Goal: Task Accomplishment & Management: Complete application form

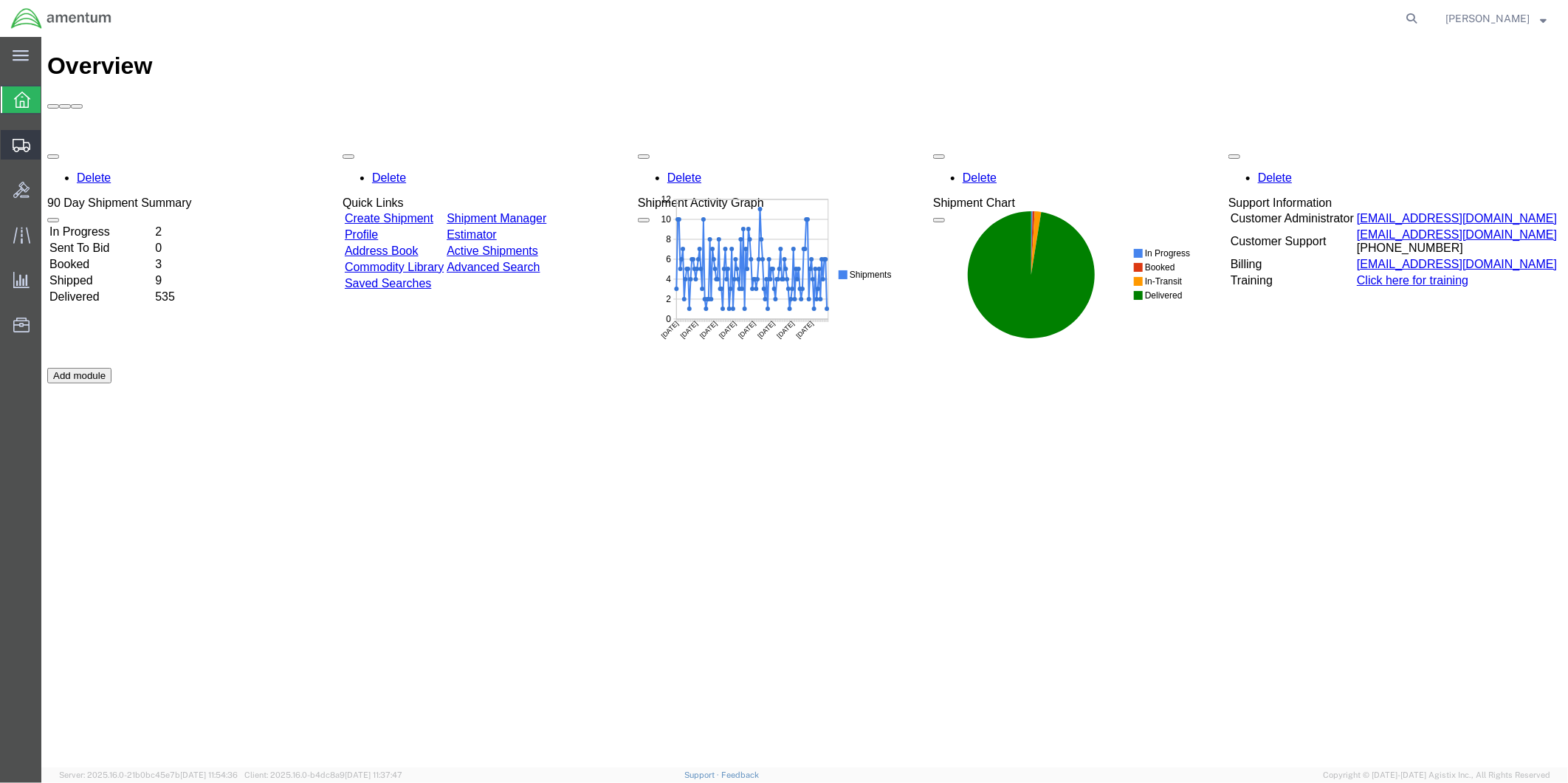
click at [0, 0] on span "Create from Template" at bounding box center [0, 0] width 0 height 0
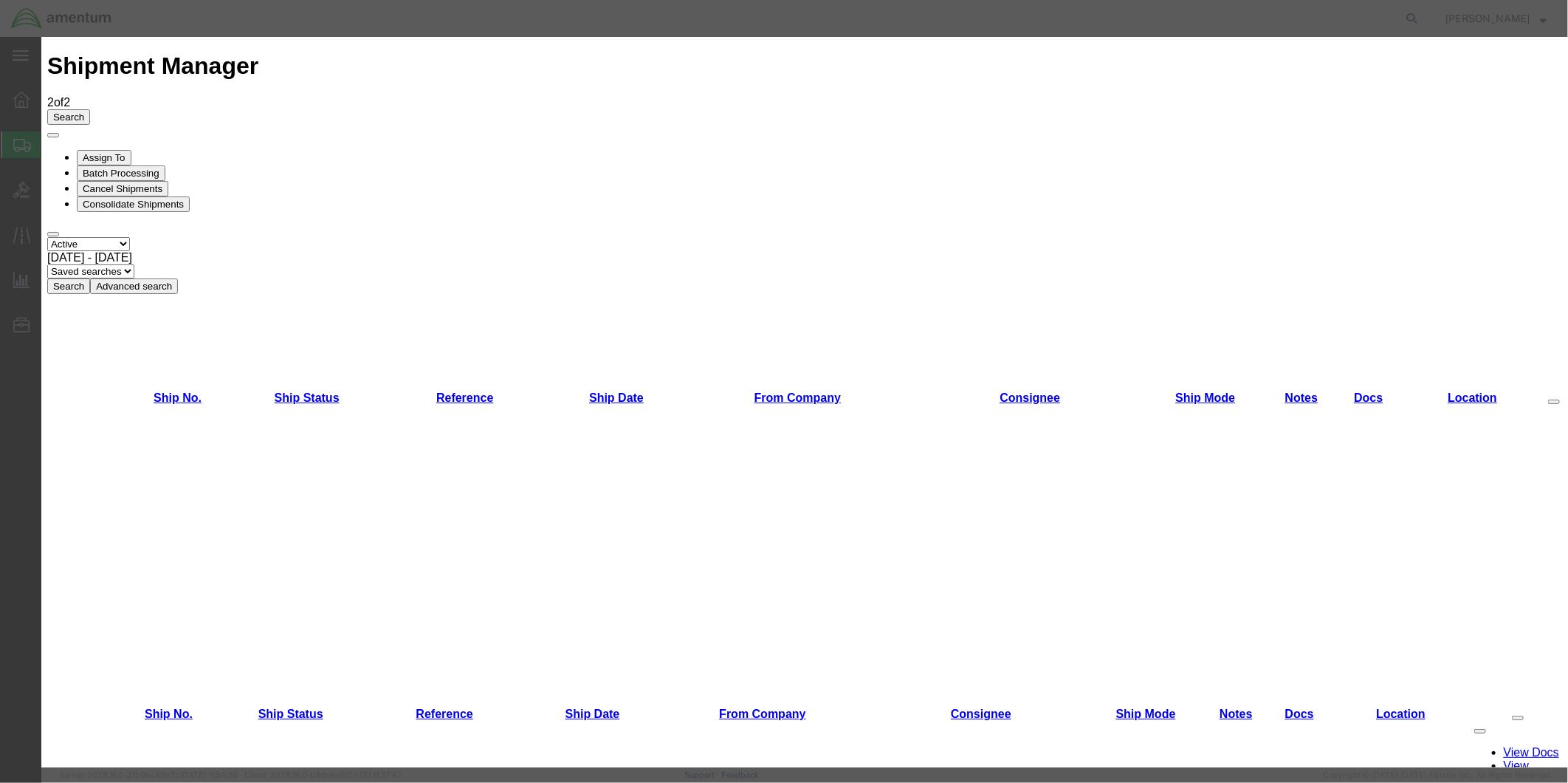
scroll to position [513, 0]
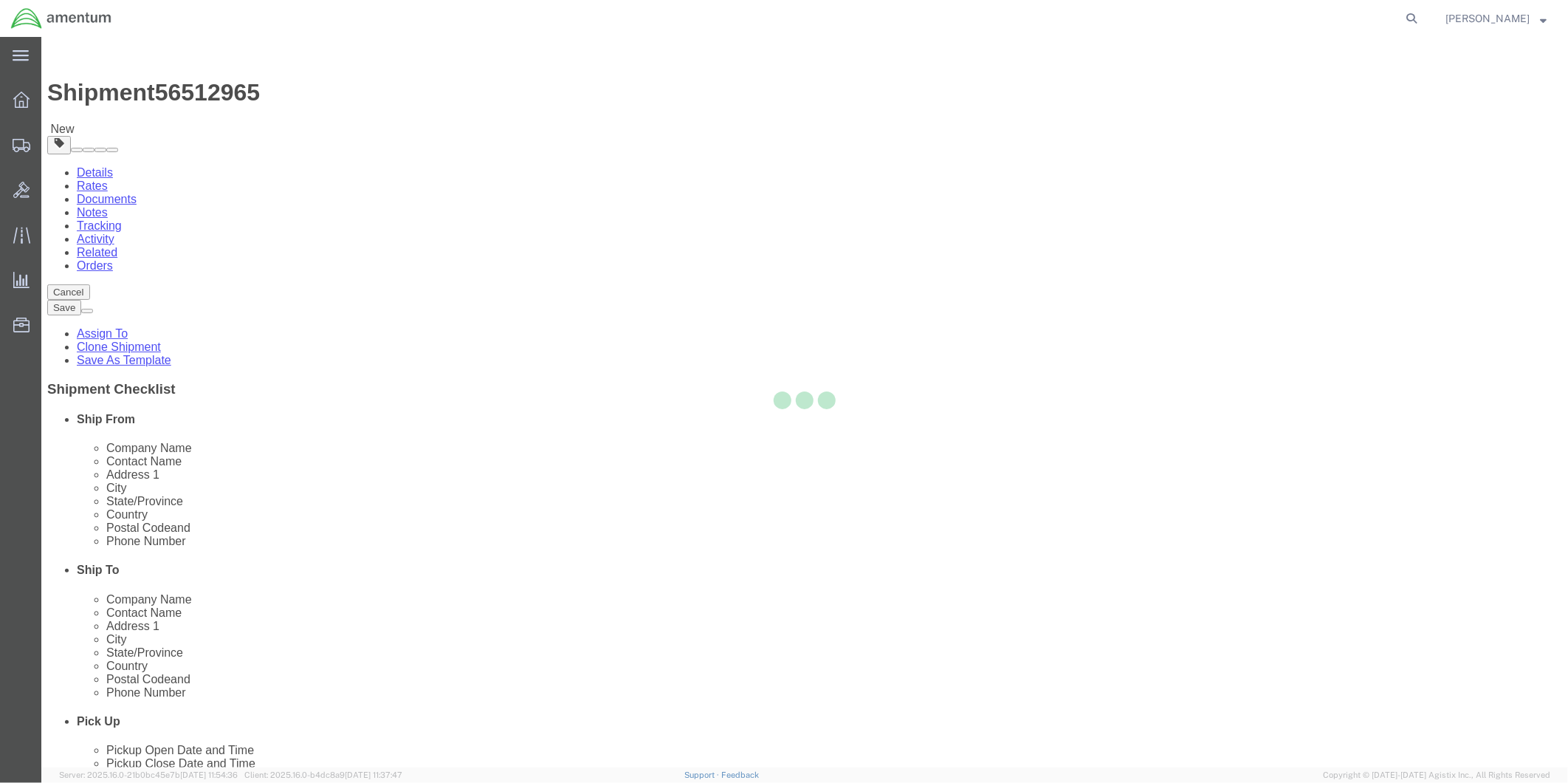
select select "49951"
select select
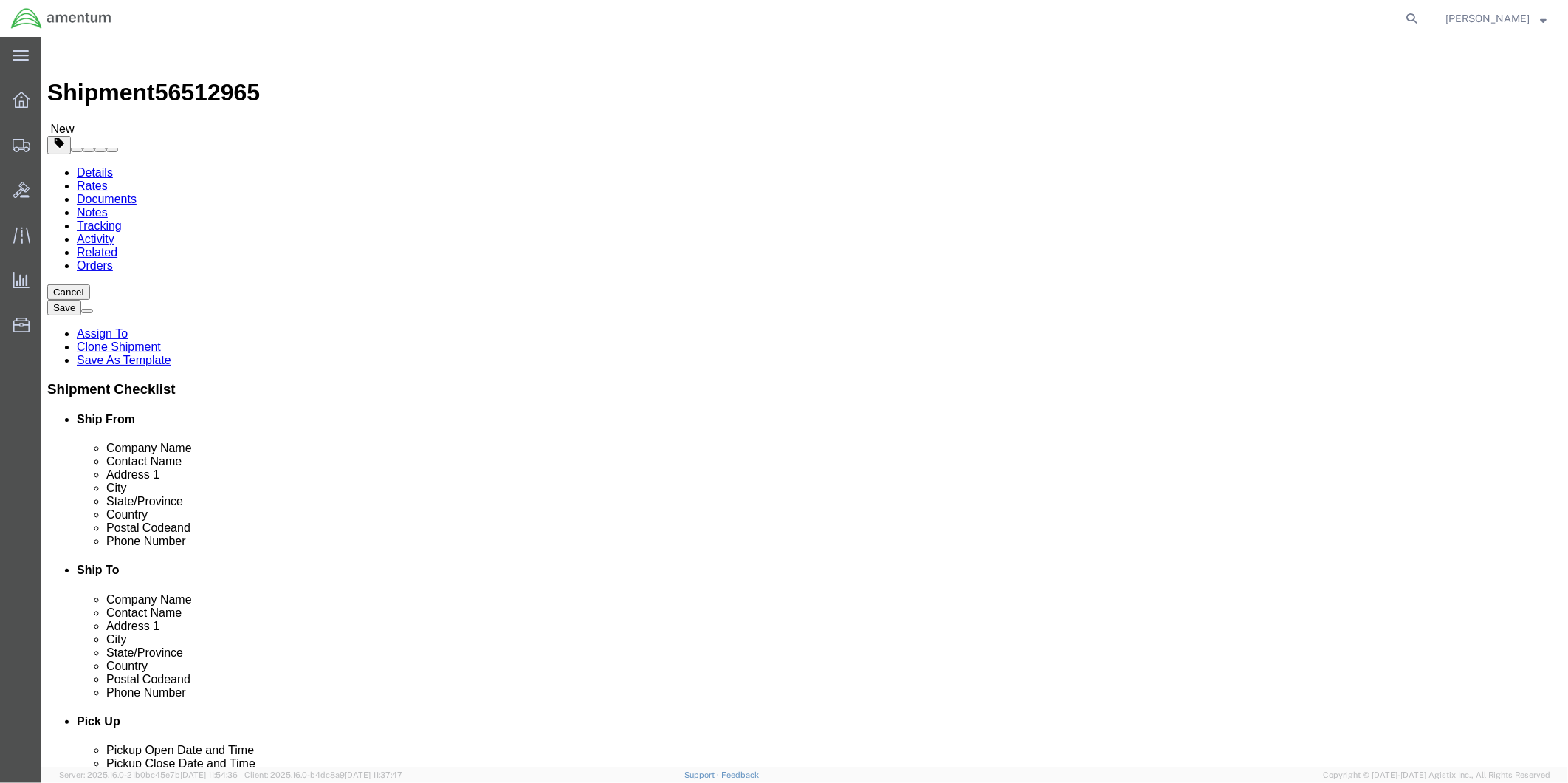
click input "text"
type input "Prime Industires"
click input "text"
click input "[PERSON_NAME]"
type input "[PERSON_NAME]"
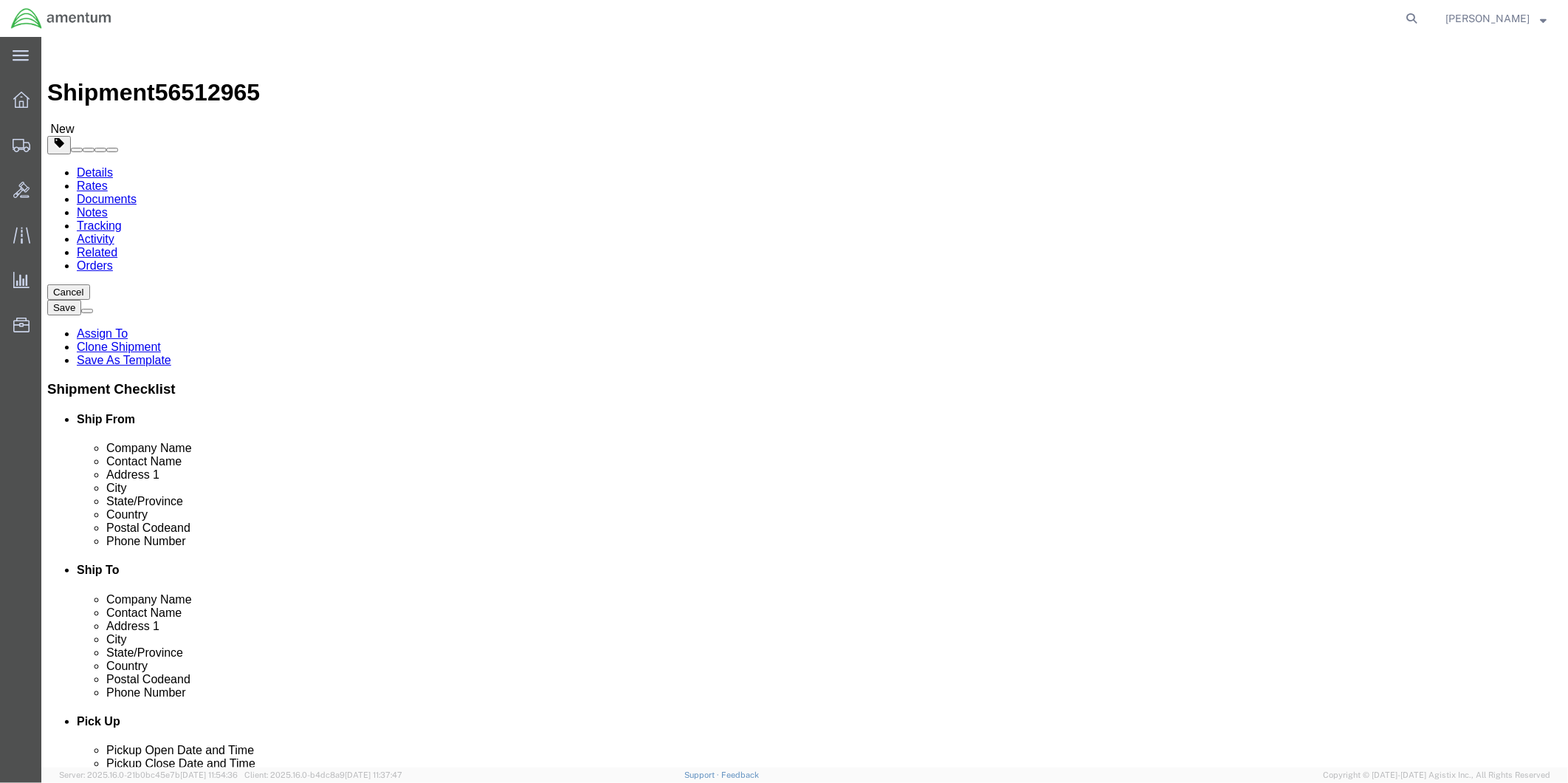
click input "text"
type input "[STREET_ADDRESS]"
click input "text"
click input "[GEOGRAPHIC_DATA]"
type input "[GEOGRAPHIC_DATA]"
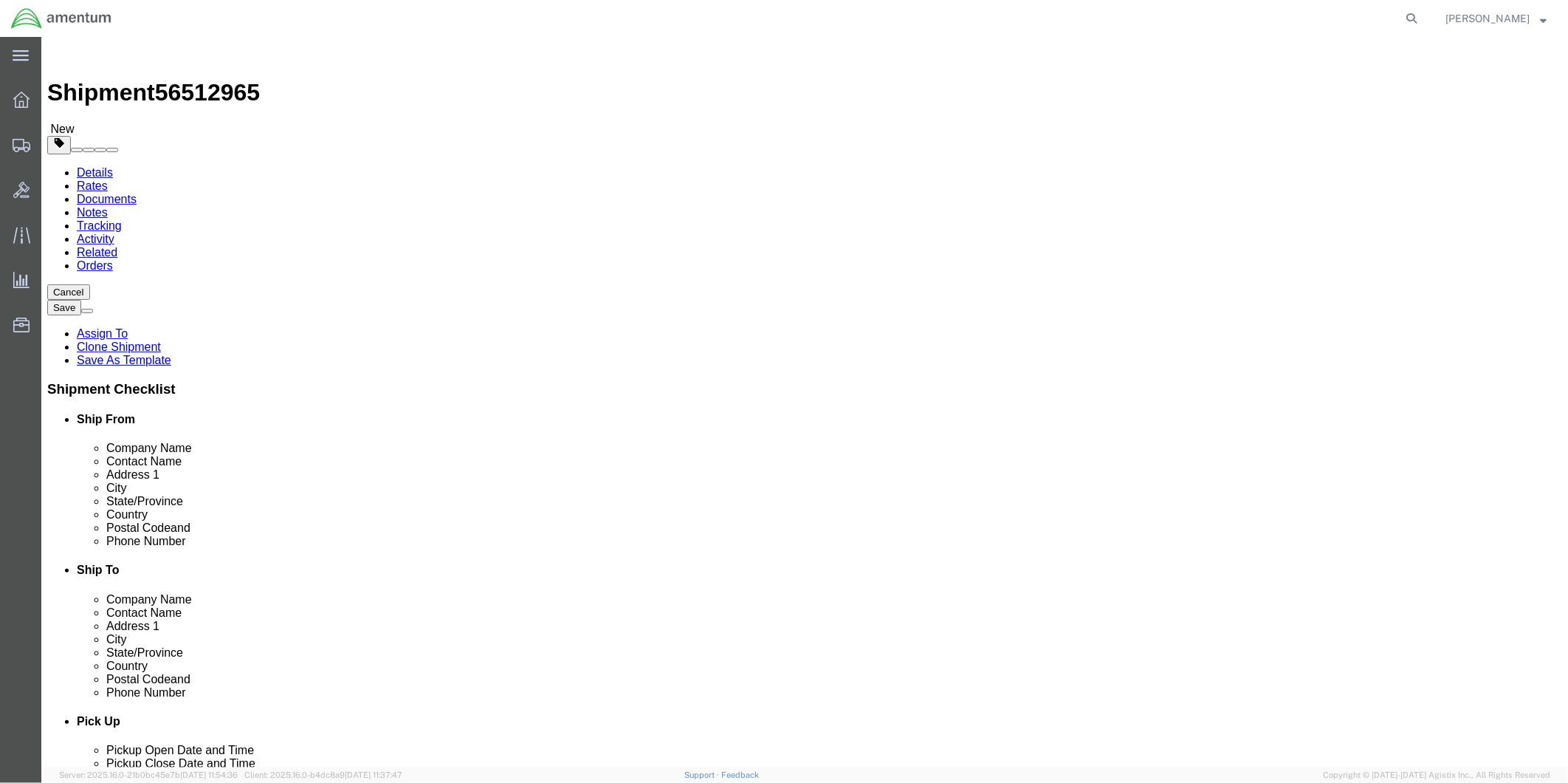
click p "- PRIME INDUSTRIES - ([PERSON_NAME]) [STREET_ADDRESS]"
type input "30269"
type input "[PHONE_NUMBER]"
select select "GA"
type input "[GEOGRAPHIC_DATA]"
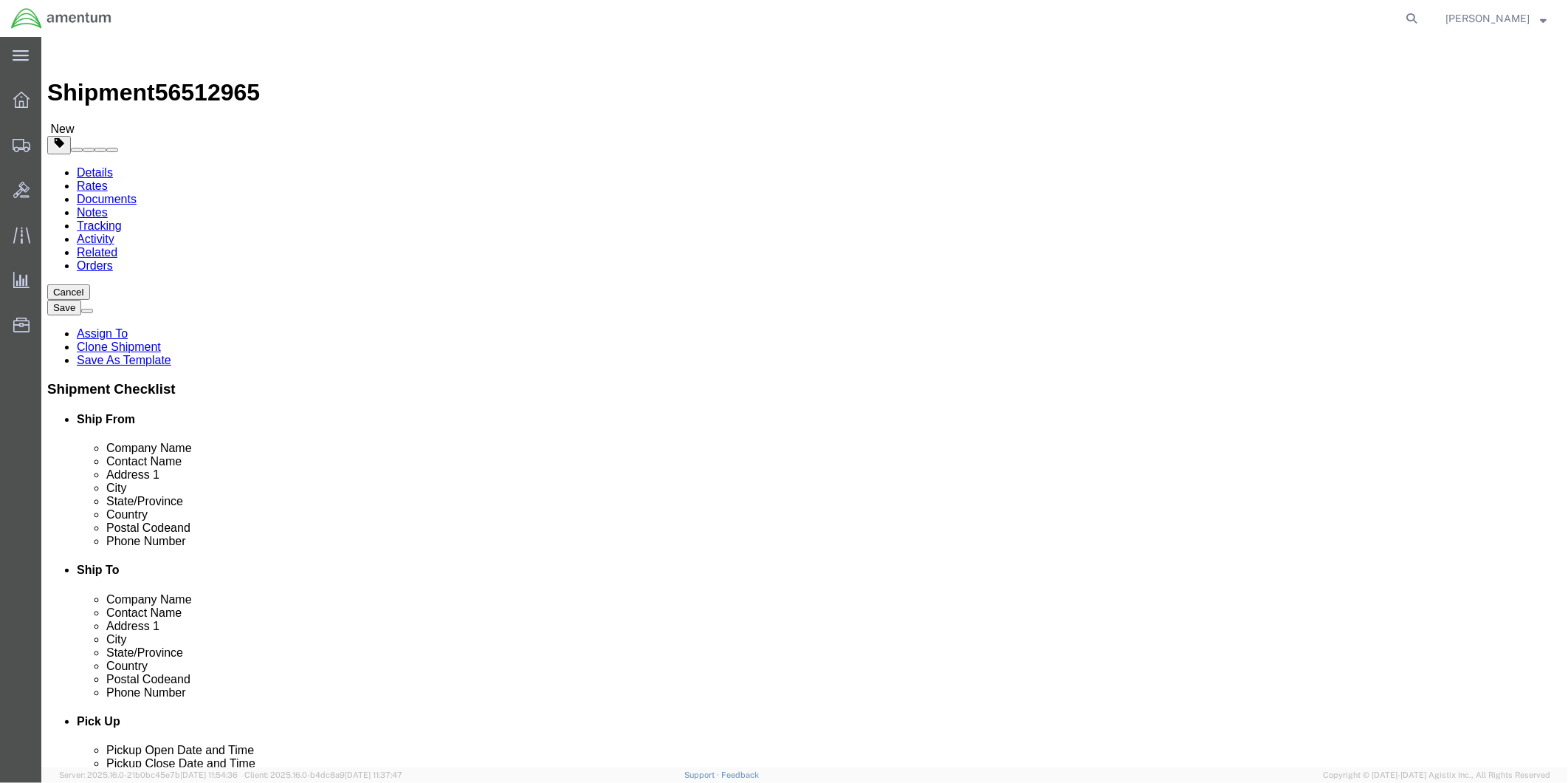
click input "[PERSON_NAME]"
drag, startPoint x: 920, startPoint y: 306, endPoint x: 841, endPoint y: 307, distance: 79.0
click input "[PERSON_NAME]"
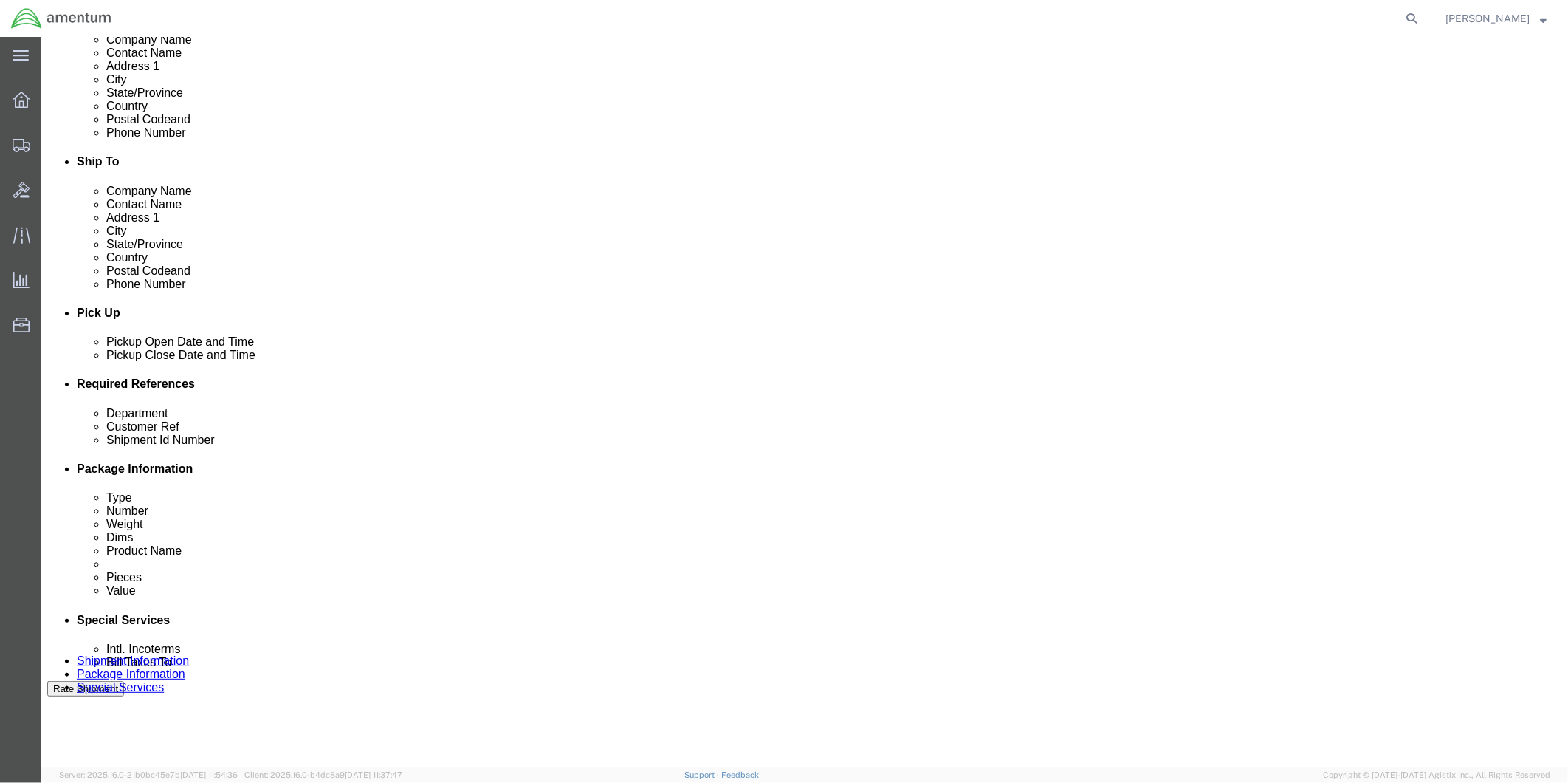
scroll to position [410, 0]
type input "[PERSON_NAME]"
click div "[DATE] 12:39 PM"
type input "2:00 PM"
click button "Apply"
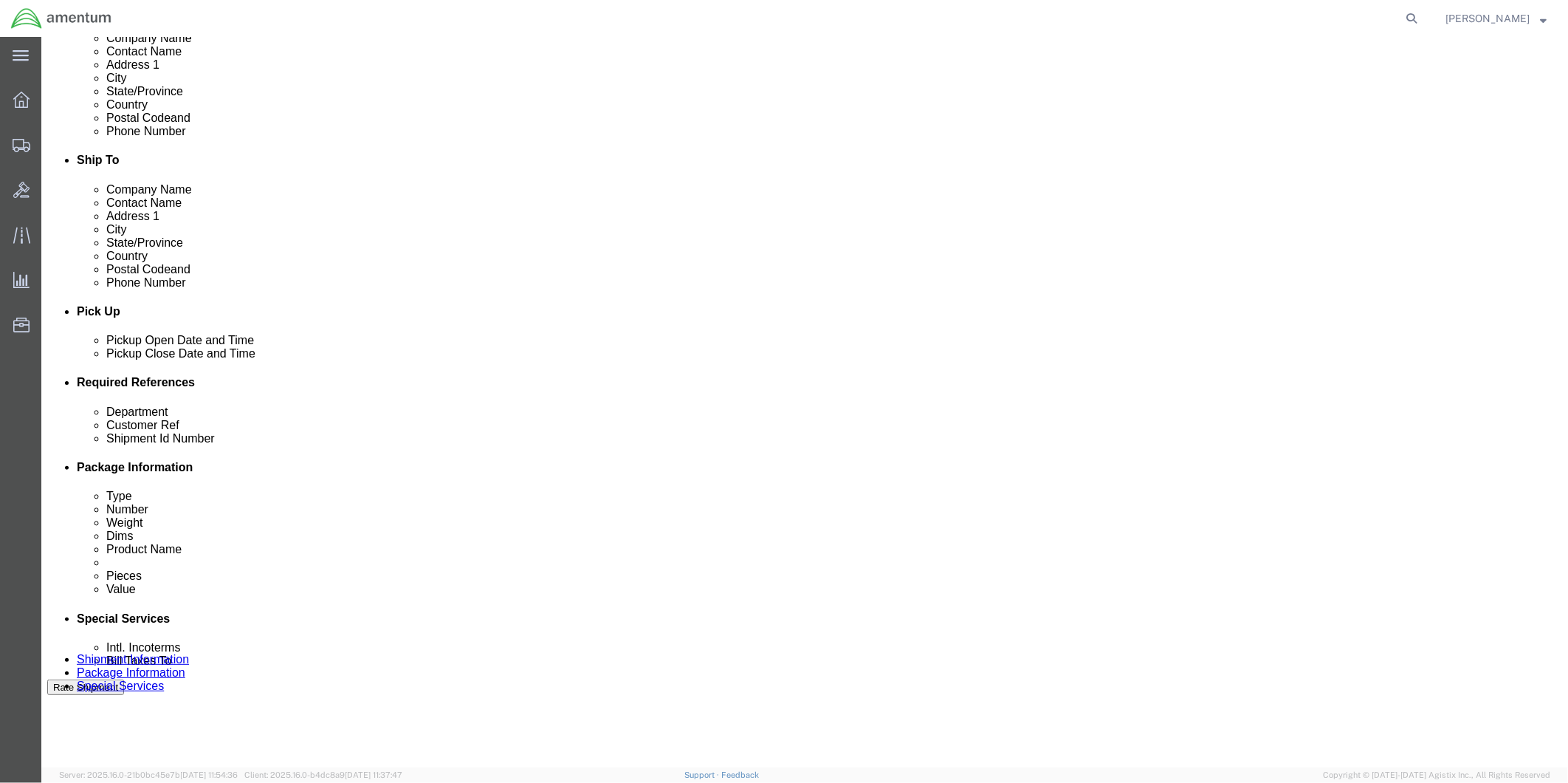
click div "[DATE] 5:30 PM"
type input "4:30 PM"
click button "Apply"
click div
click input "6:30 PM"
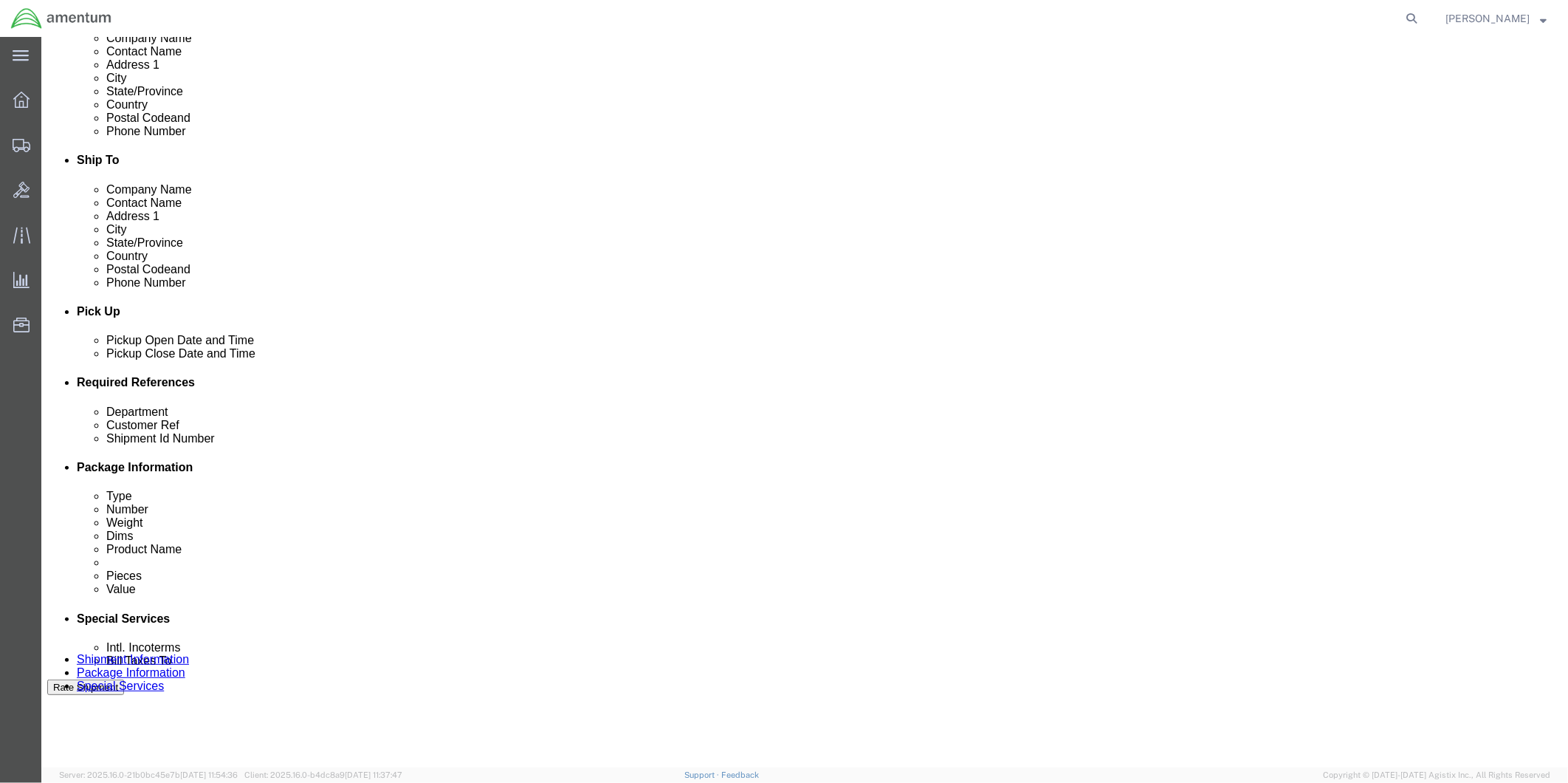
type input "9:00 AM"
click button "Apply"
click div
type input "4:00 PM"
click button "Apply"
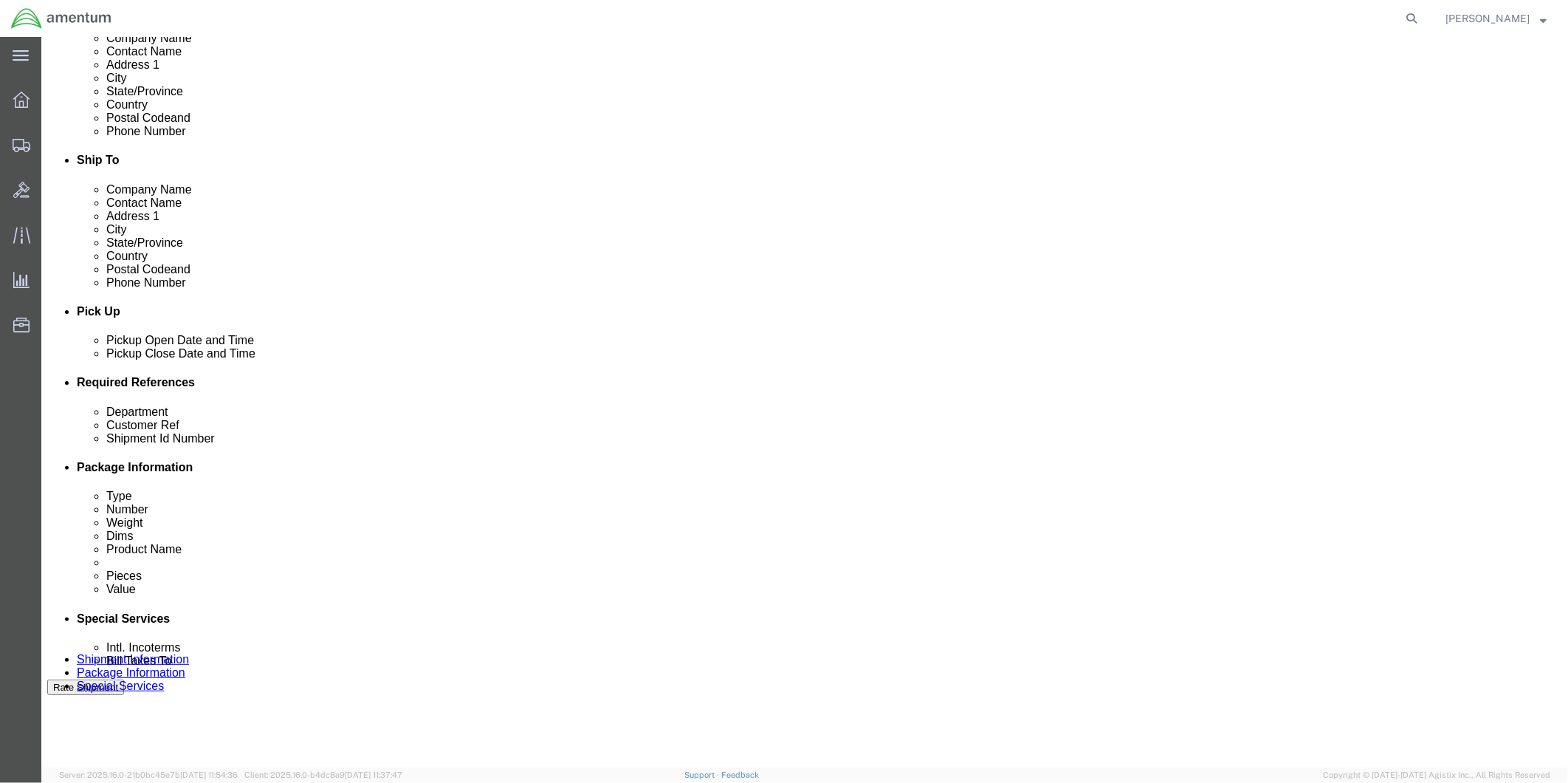
click input "text"
drag, startPoint x: 722, startPoint y: 504, endPoint x: 620, endPoint y: 500, distance: 102.1
click input "CBP0042611 COVER"
type input "CBP0042611 COVER"
click input "text"
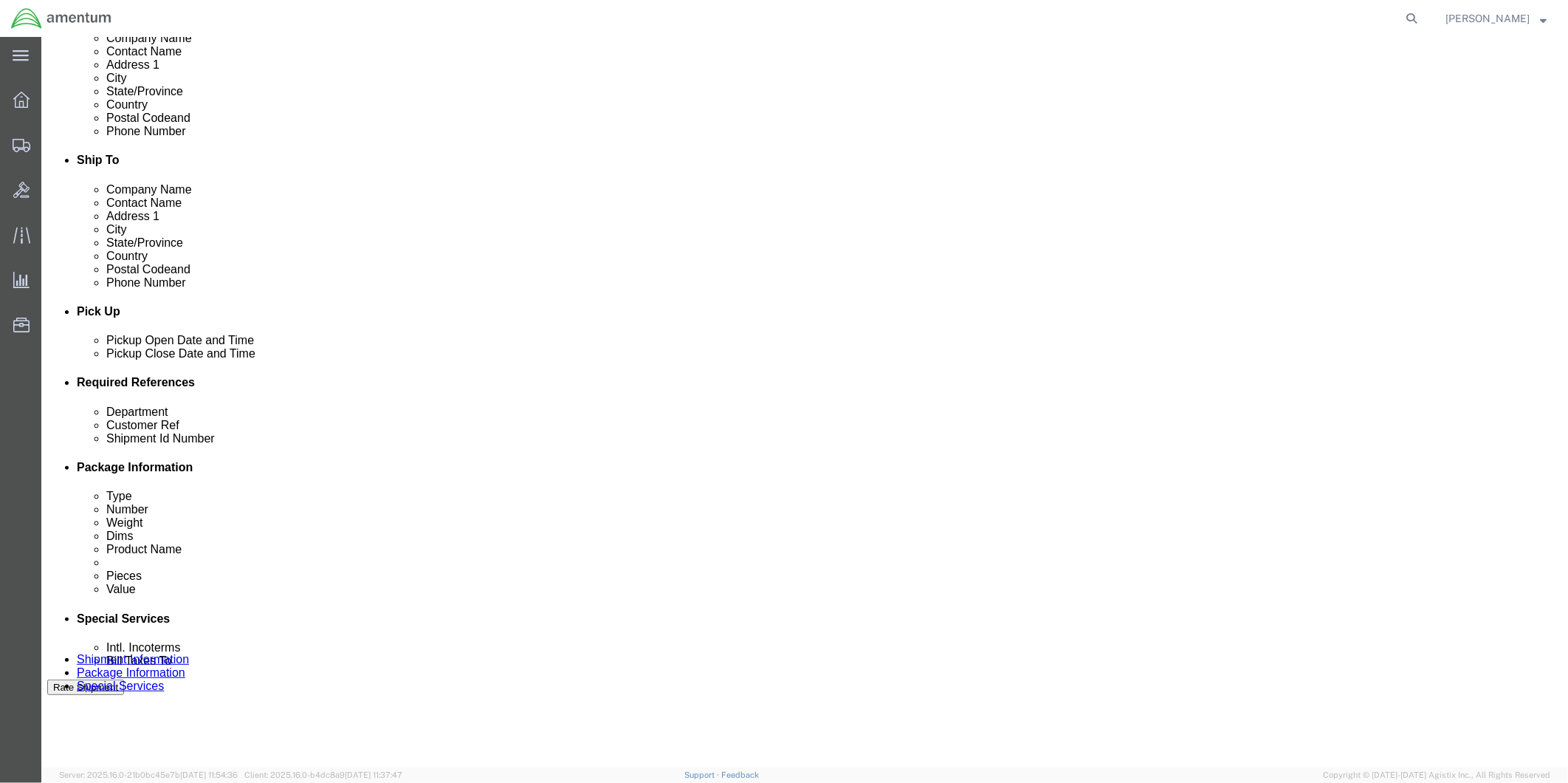
paste input "CBP0042611 COVER"
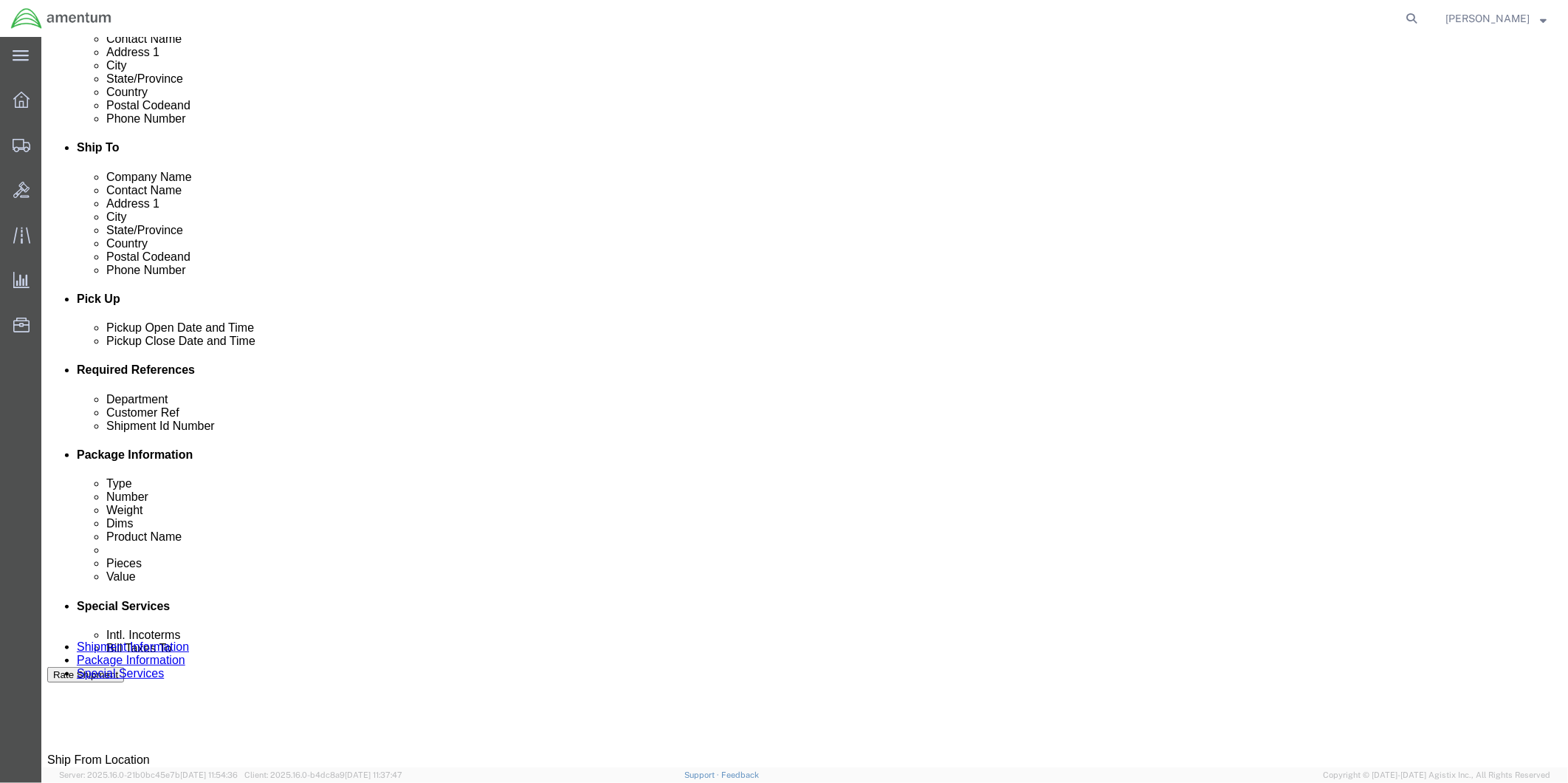
scroll to position [571, 0]
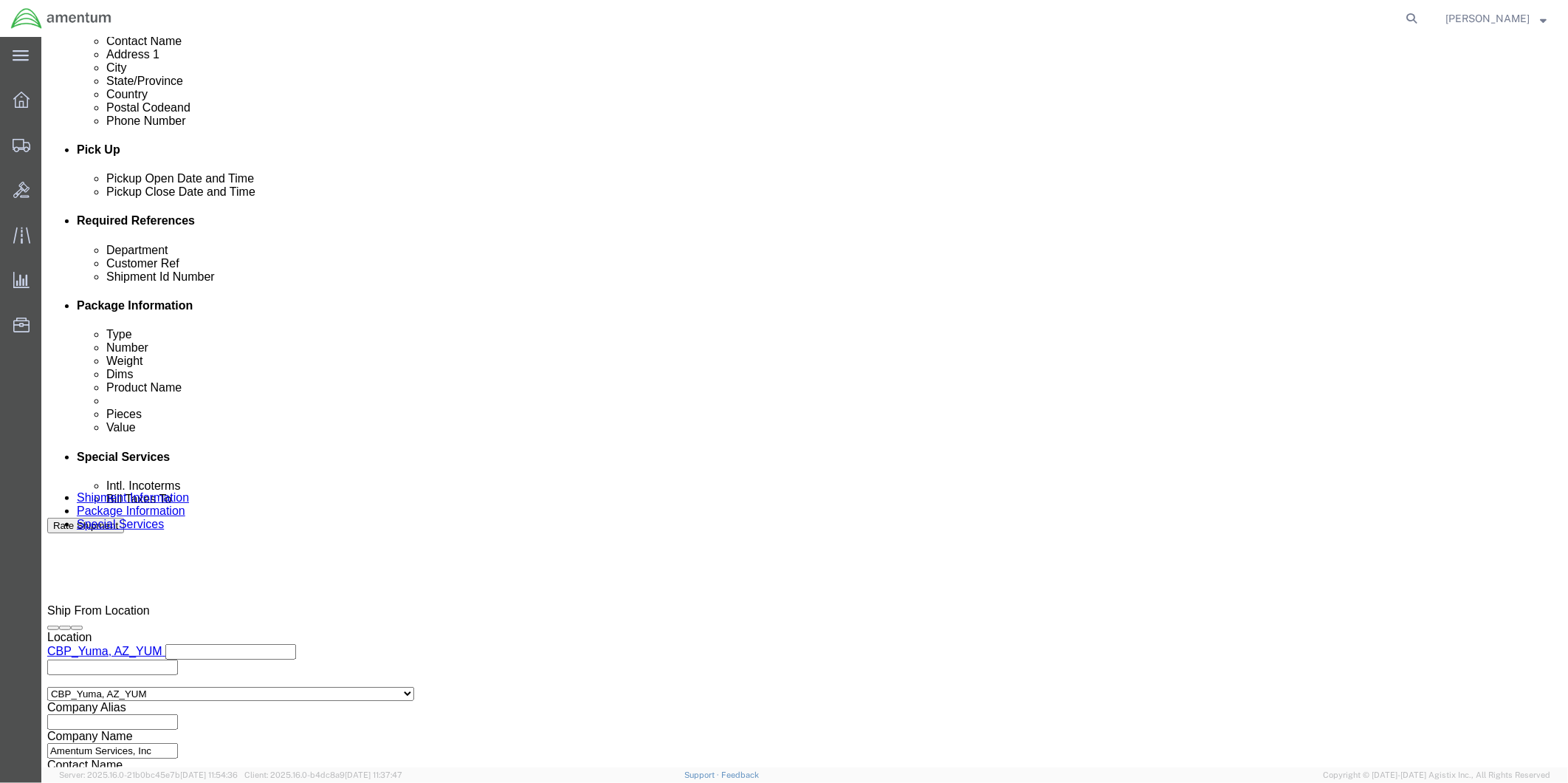
type input "CBP0042611 COVER"
click button "Continue"
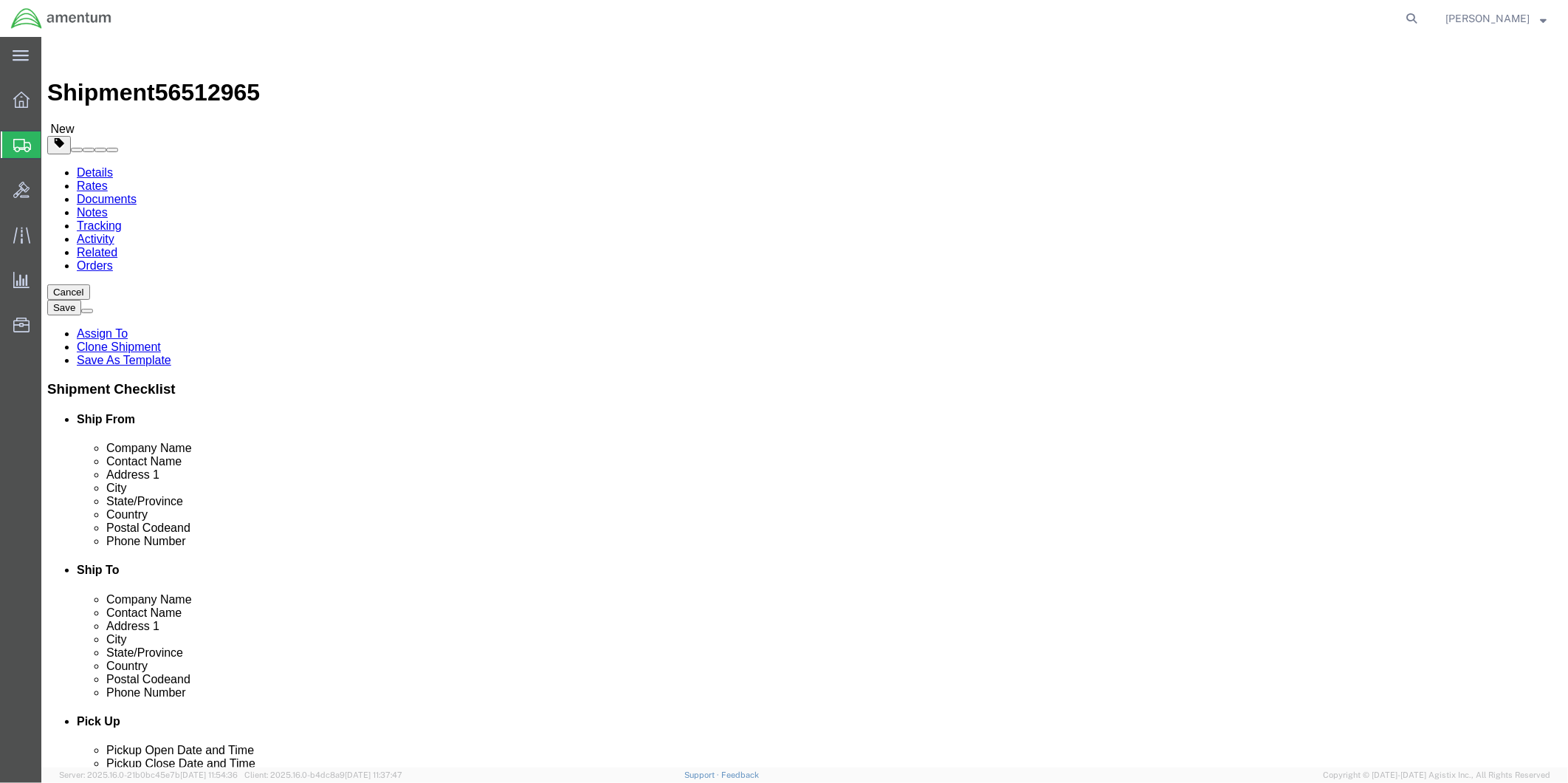
click select "Select BCK Boxes Bale(s) Basket(s) Bolt(s) Bottle(s) Buckets Bulk Bundle(s) Can…"
select select "SBX"
click select "Select BCK Boxes Bale(s) Basket(s) Bolt(s) Bottle(s) Buckets Bulk Bundle(s) Can…"
type input "12.25"
type input "11.00"
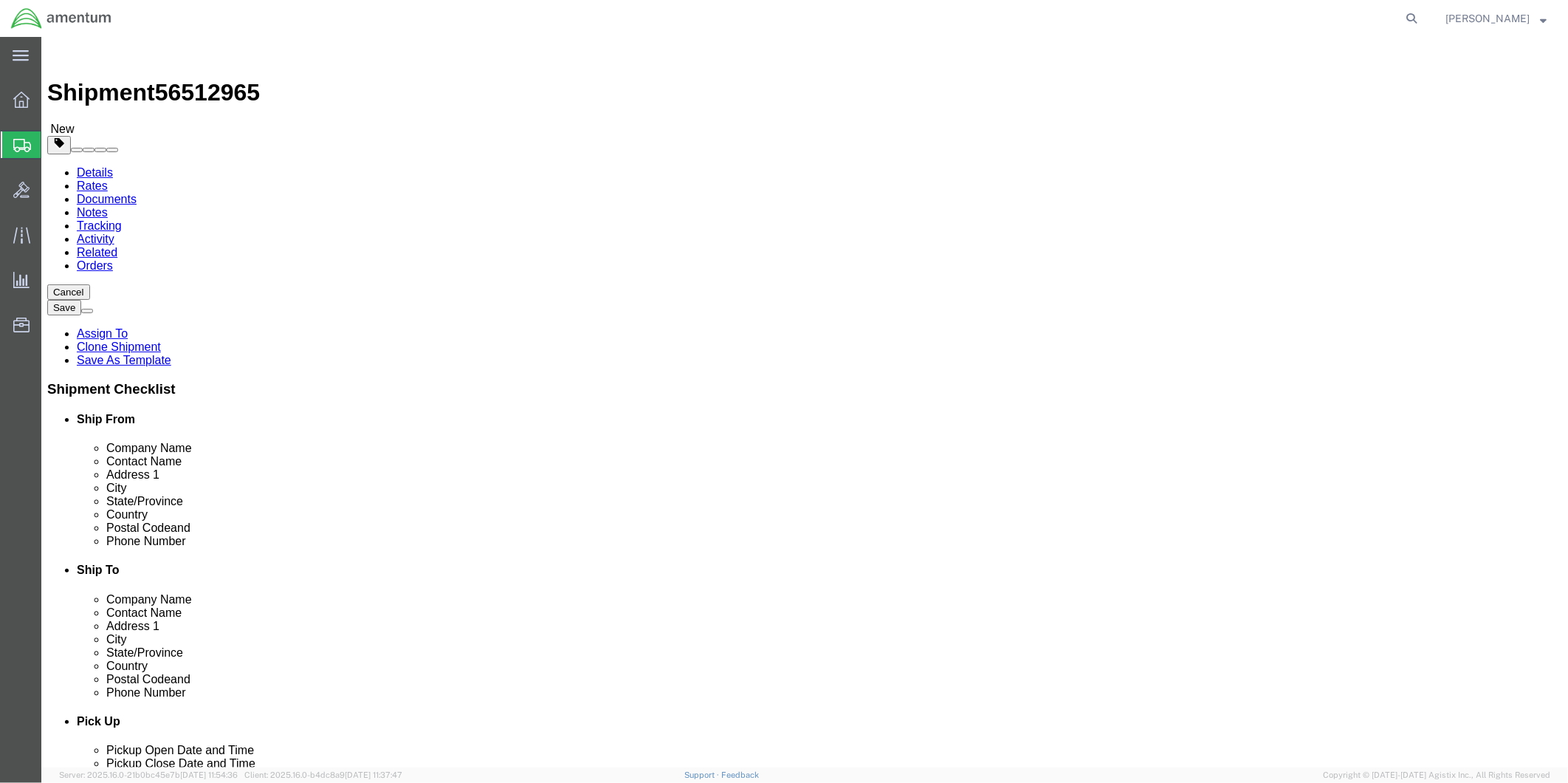
type input "1.50"
drag, startPoint x: 254, startPoint y: 343, endPoint x: 226, endPoint y: 340, distance: 28.2
click input "0.00"
type input "1"
click link "Add Content"
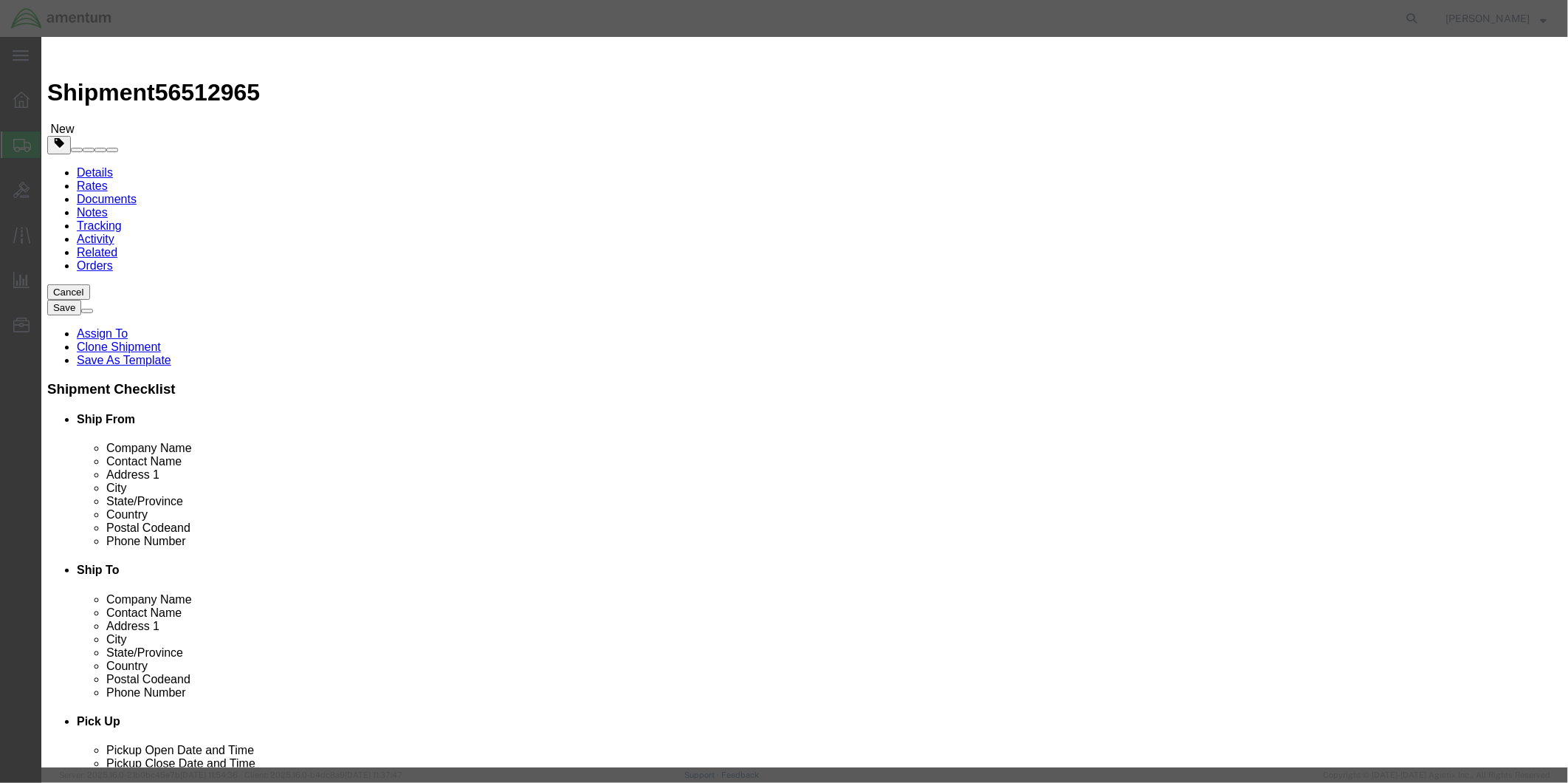
click input "text"
click input "MT SERVO COVER"
drag, startPoint x: 609, startPoint y: 111, endPoint x: 515, endPoint y: 116, distance: 94.1
click input "MR [PERSON_NAME] COVER"
type input "MR [PERSON_NAME] COVER"
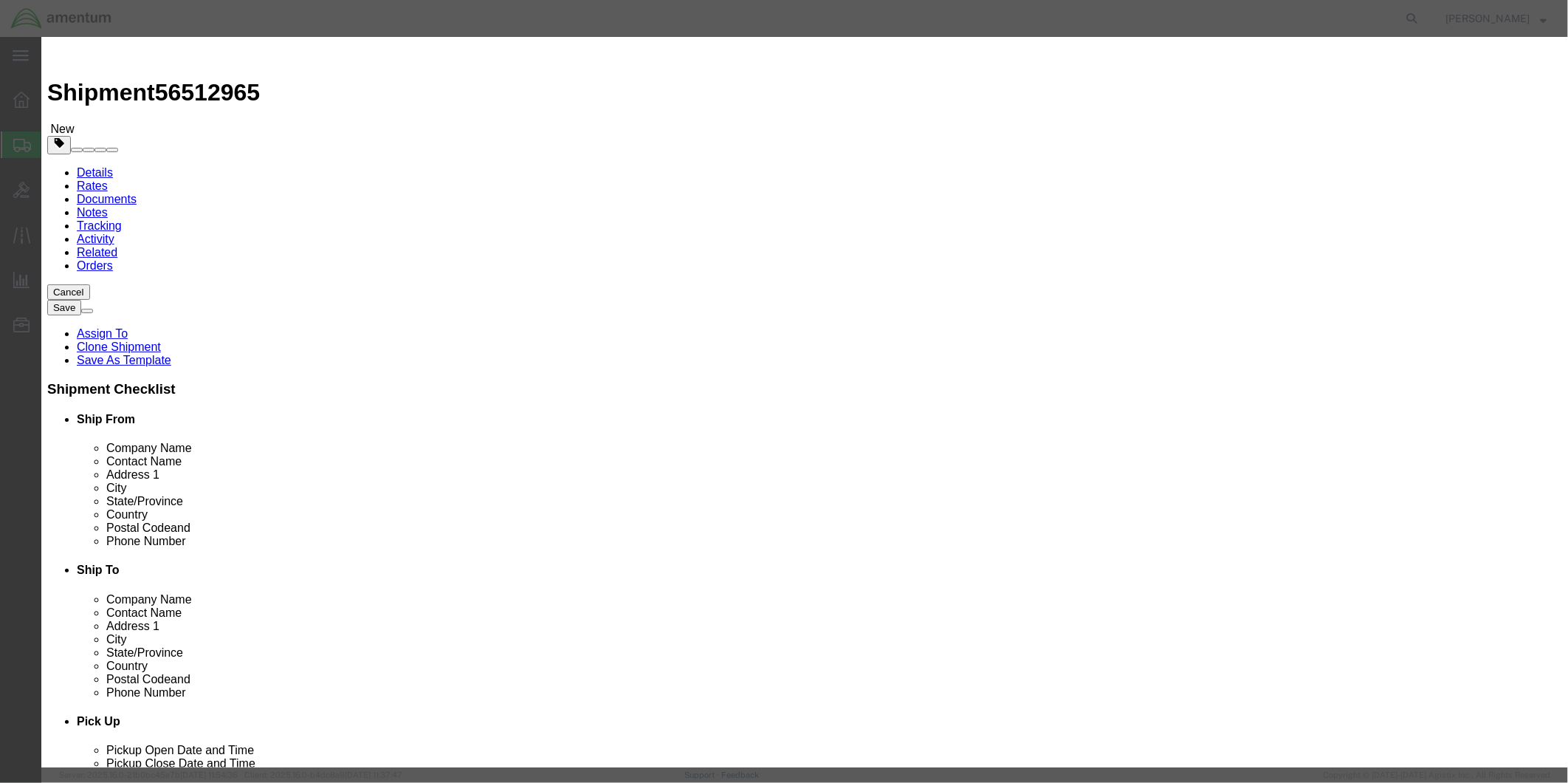
click textarea
paste textarea "MR [PERSON_NAME] COVER"
type textarea "MR [PERSON_NAME] COVER"
drag, startPoint x: 523, startPoint y: 142, endPoint x: 501, endPoint y: 138, distance: 22.4
click div "0"
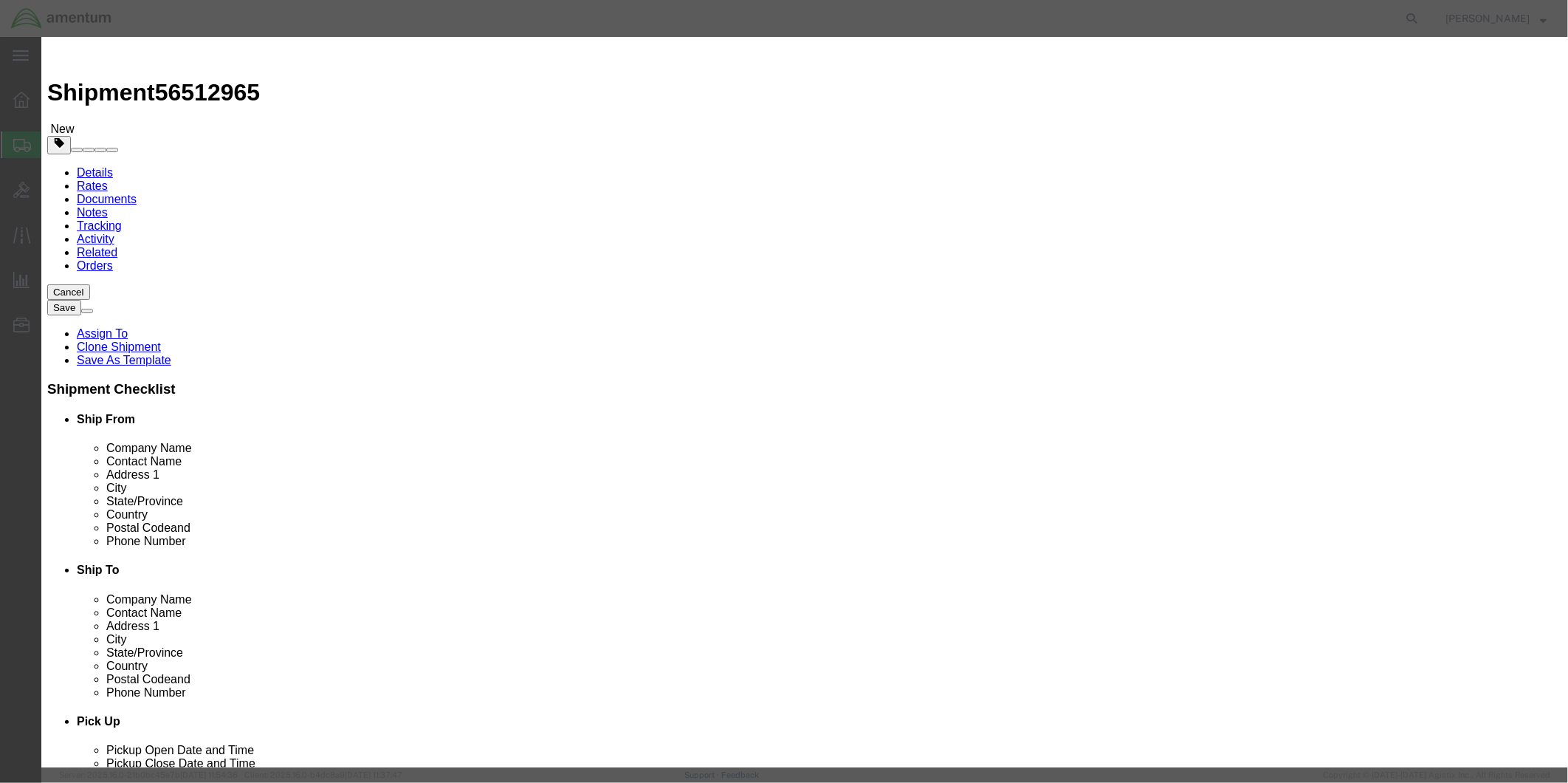
type input "1"
click input "text"
type input "100.00"
select select "USD"
click button "Save & Close"
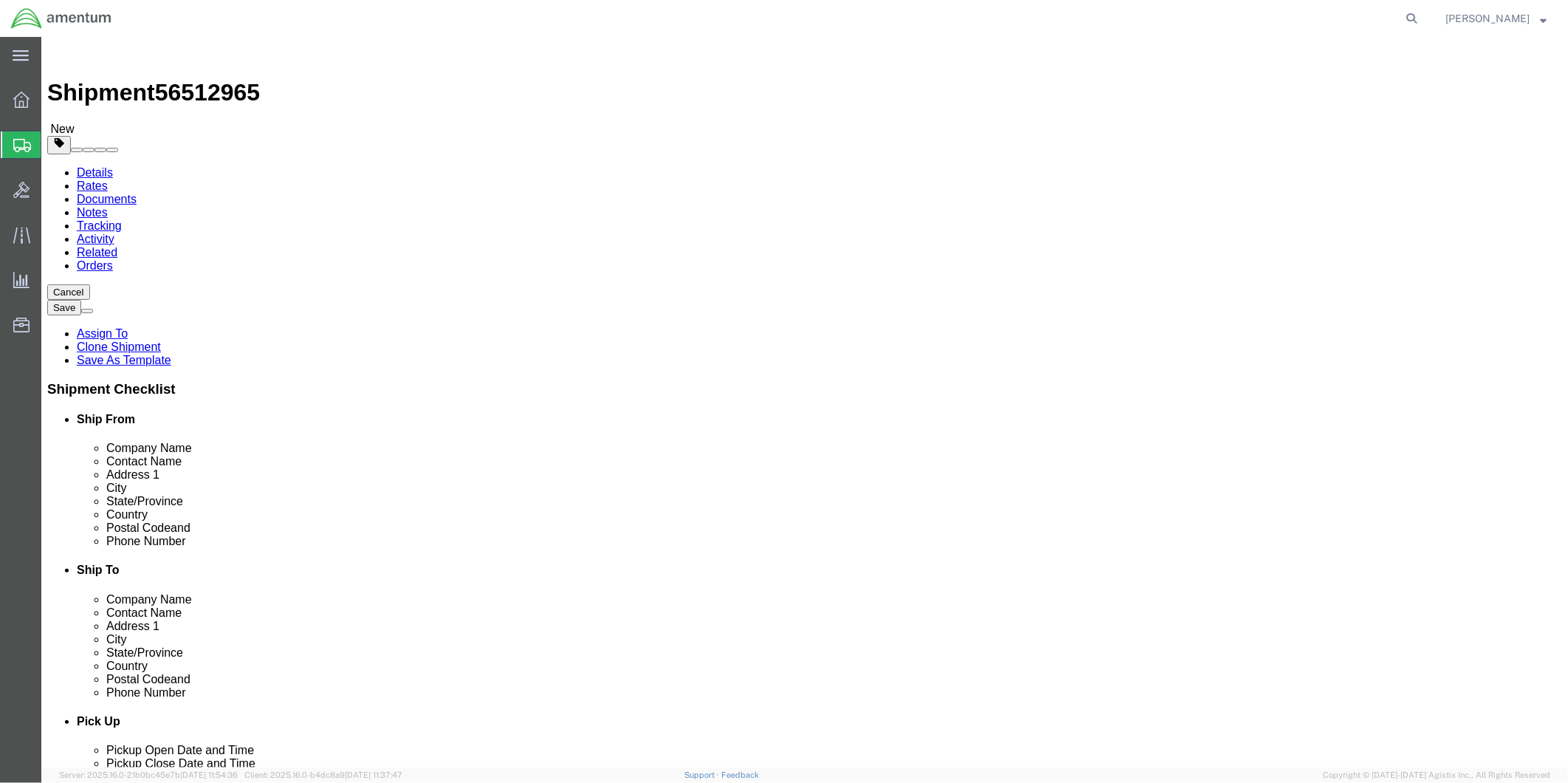
click button "Rate Shipment"
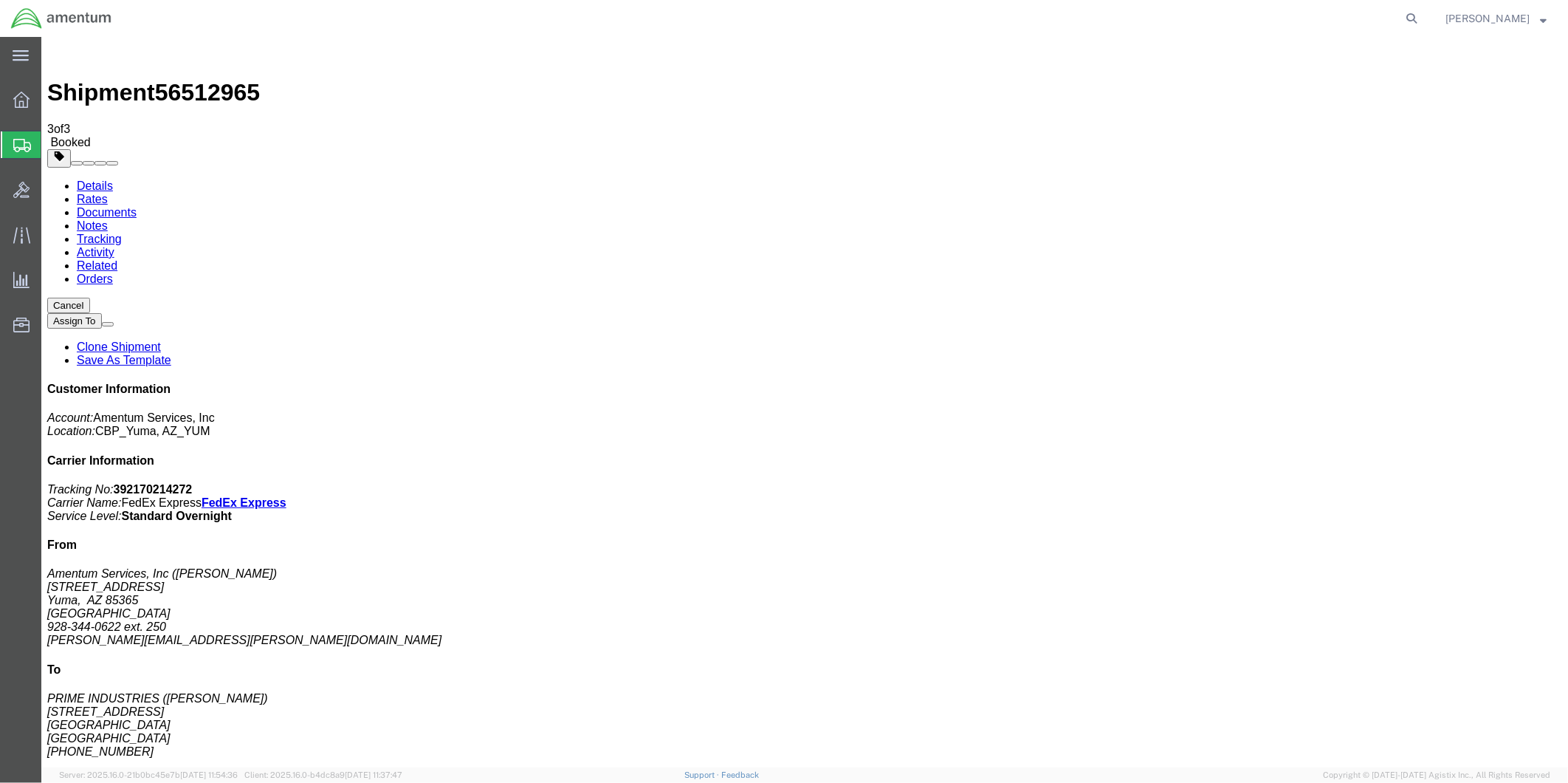
drag, startPoint x: 765, startPoint y: 265, endPoint x: 824, endPoint y: 312, distance: 75.4
click at [89, 179] on link "Details" at bounding box center [93, 184] width 37 height 13
click link "Schedule pickup request"
